Goal: Check status: Check status

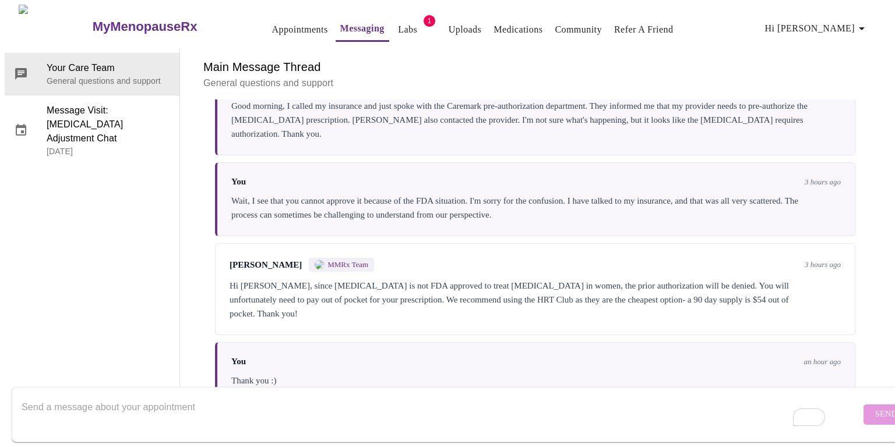
click at [494, 22] on link "Medications" at bounding box center [517, 30] width 49 height 16
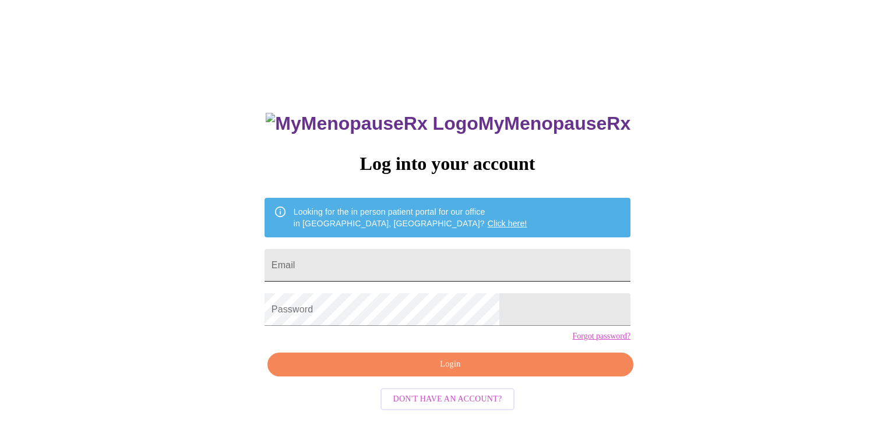
click at [493, 260] on input "Email" at bounding box center [447, 265] width 366 height 33
type input "[EMAIL_ADDRESS][DOMAIN_NAME]"
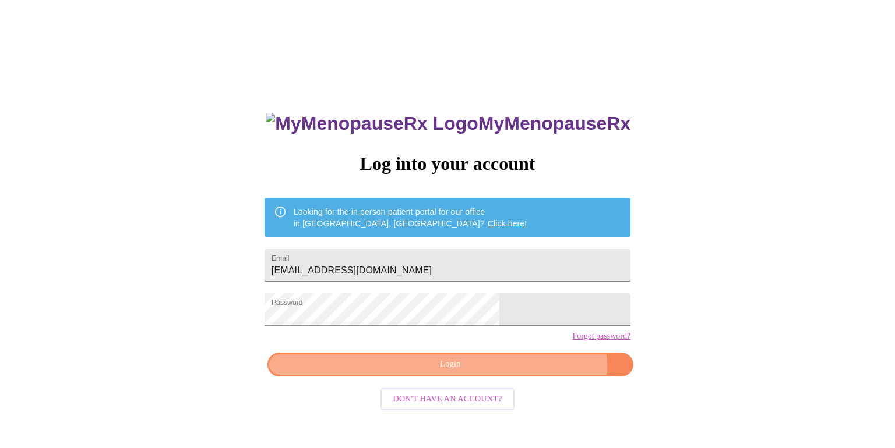
click at [501, 372] on span "Login" at bounding box center [450, 365] width 339 height 15
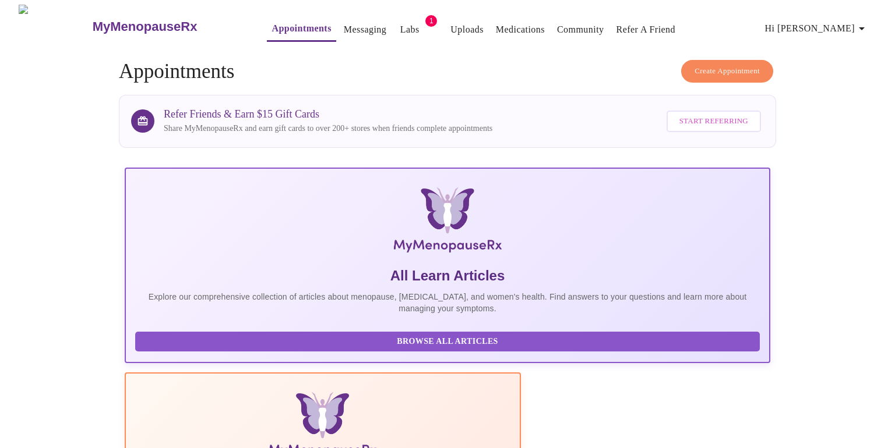
click at [496, 23] on link "Medications" at bounding box center [520, 30] width 49 height 16
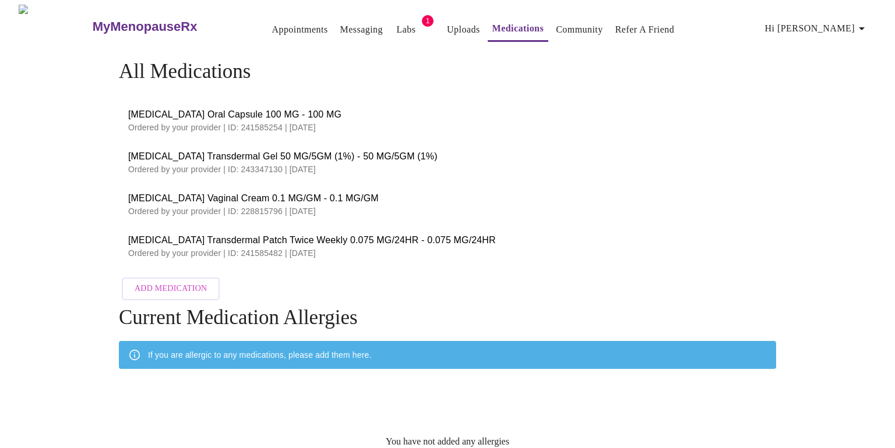
click at [287, 22] on link "Appointments" at bounding box center [299, 30] width 56 height 16
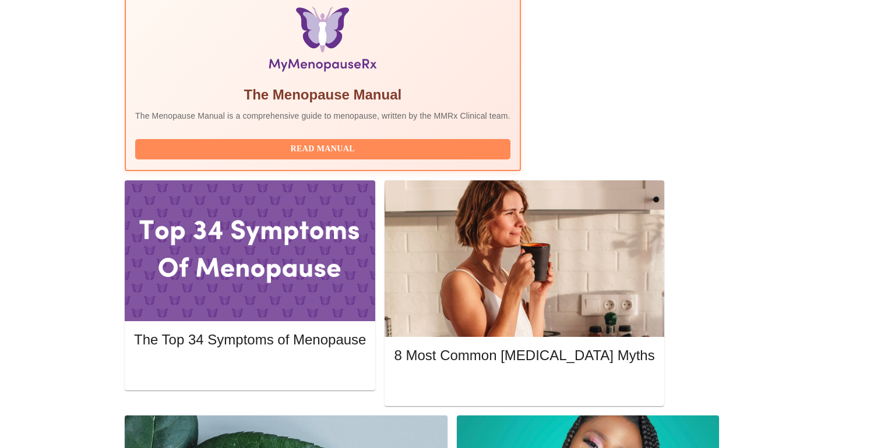
scroll to position [411, 0]
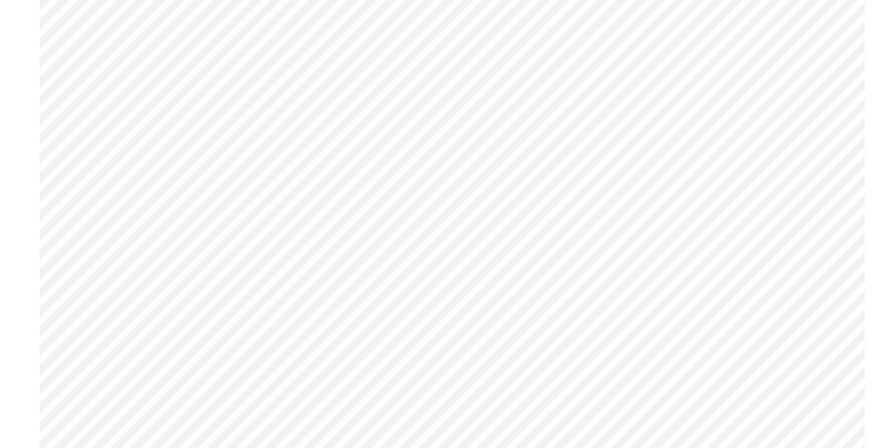
scroll to position [3129, 0]
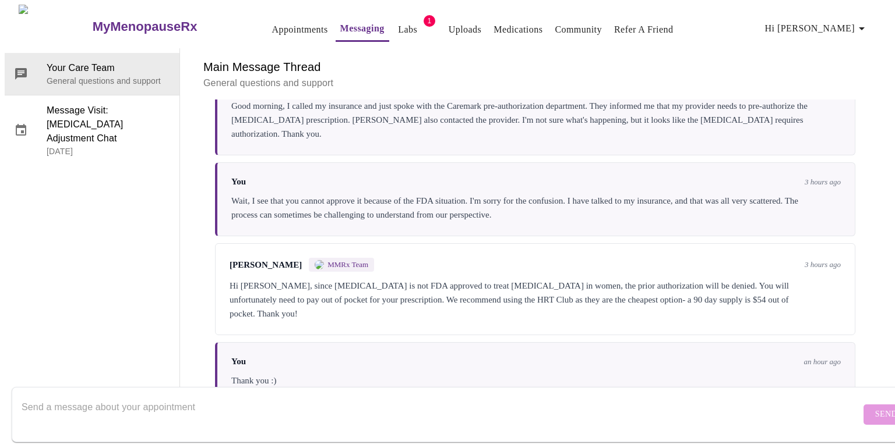
scroll to position [4187, 0]
